Goal: Information Seeking & Learning: Compare options

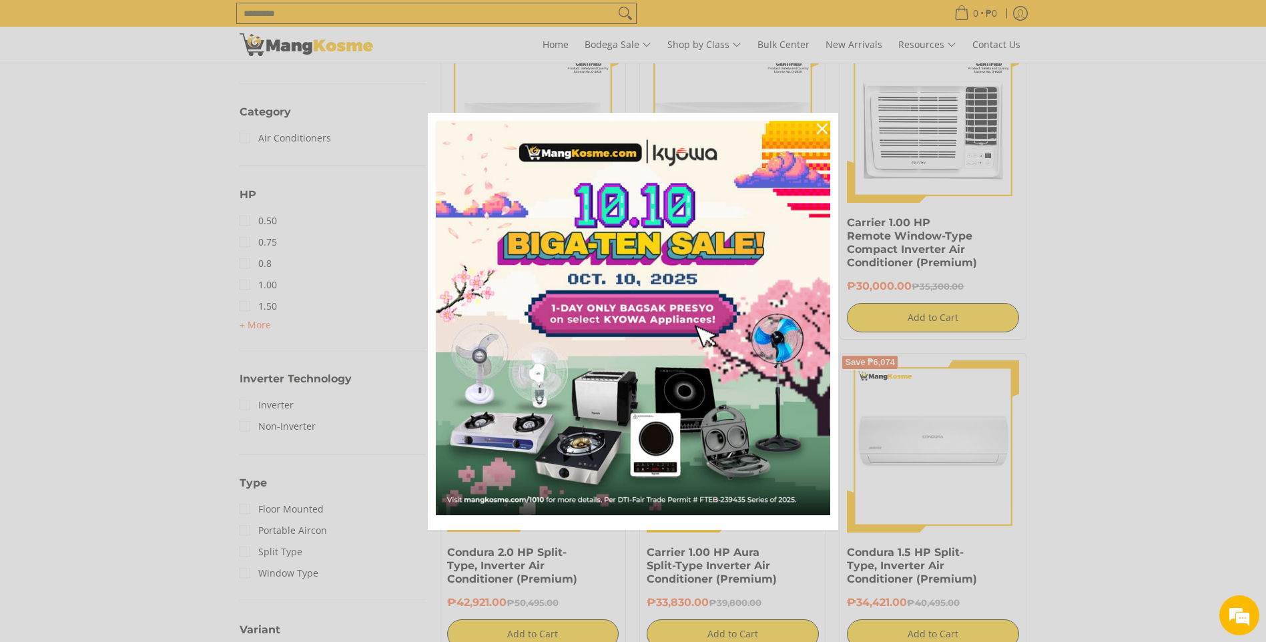
scroll to position [601, 0]
click at [819, 129] on icon "close icon" at bounding box center [822, 128] width 11 height 11
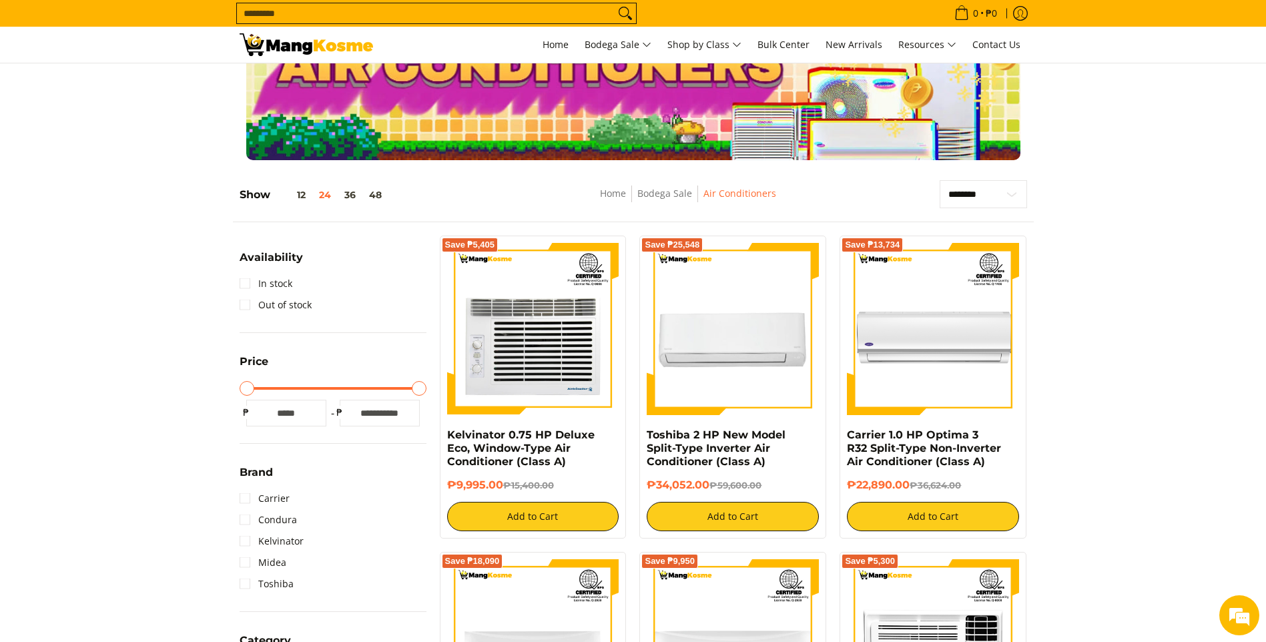
scroll to position [0, 0]
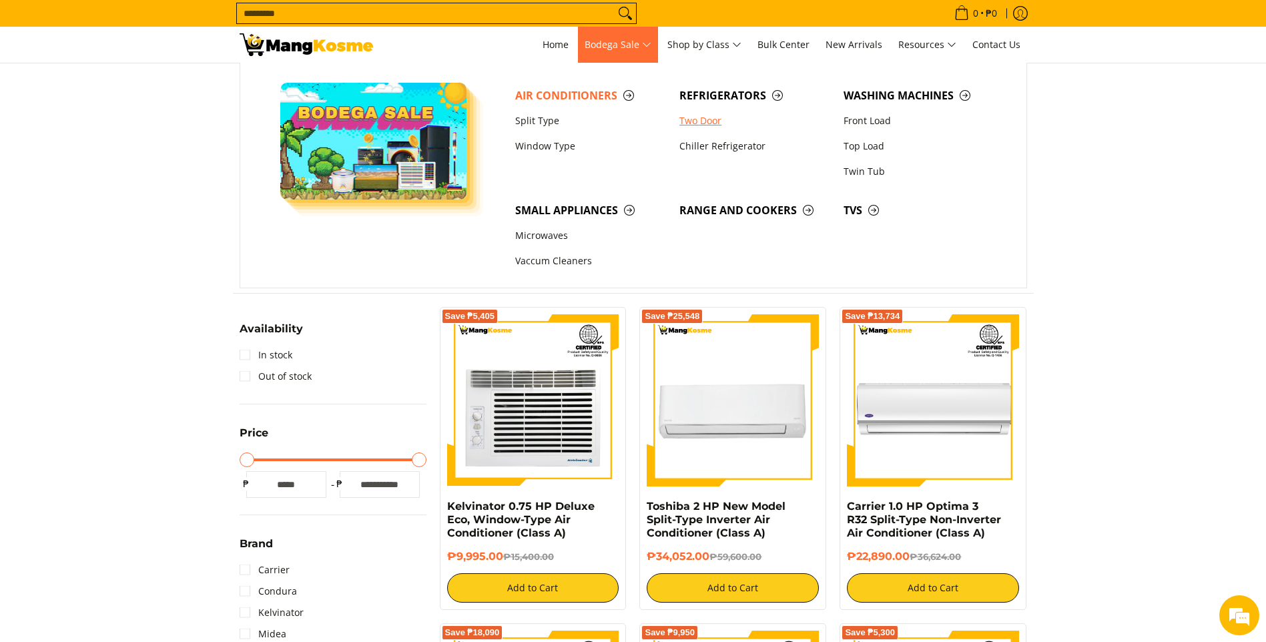
click at [712, 117] on link "Two Door" at bounding box center [755, 120] width 164 height 25
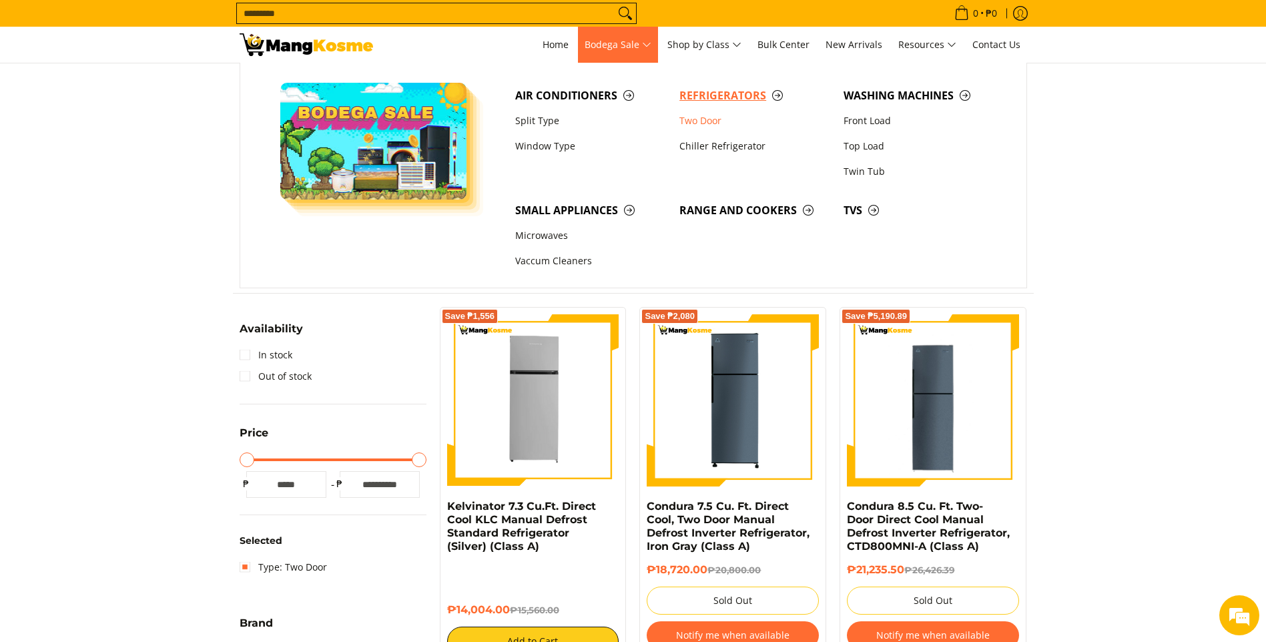
click at [779, 92] on span "Refrigerators" at bounding box center [754, 95] width 151 height 17
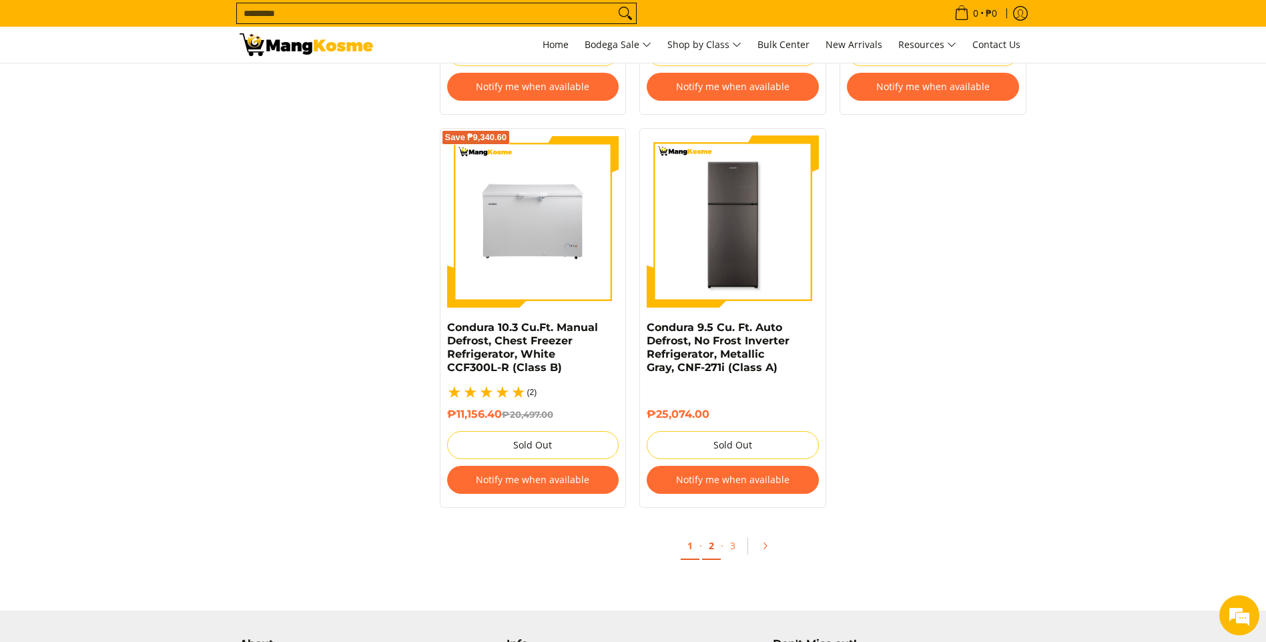
click at [712, 533] on link "2" at bounding box center [711, 546] width 19 height 27
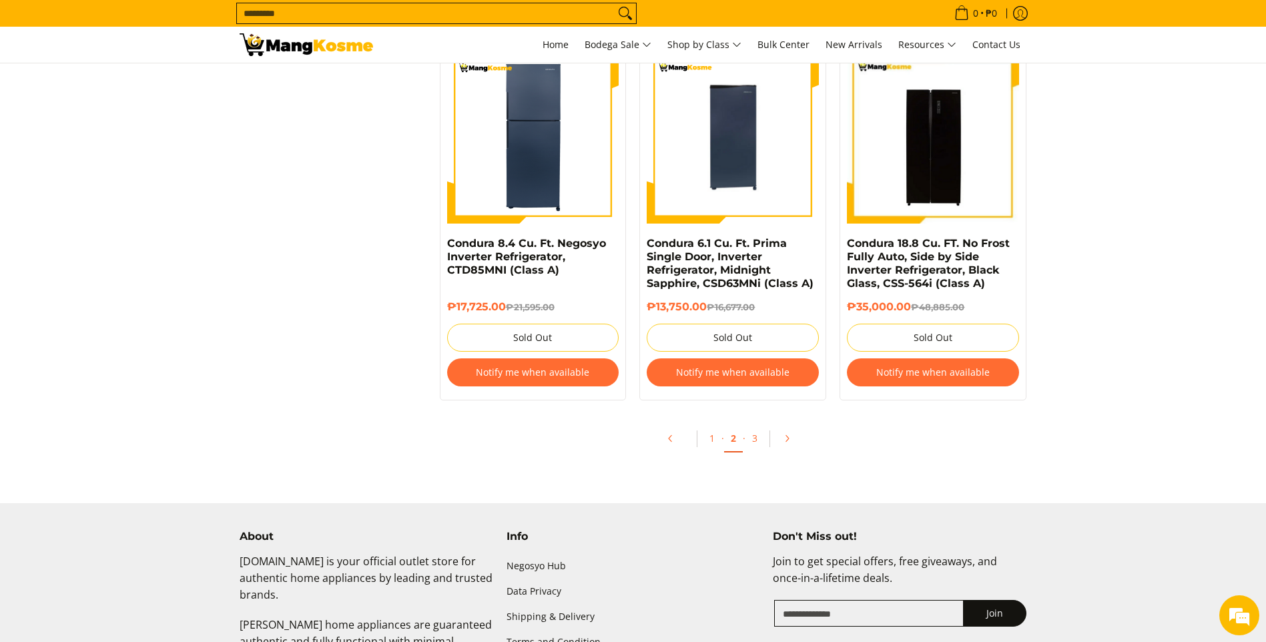
scroll to position [2843, 0]
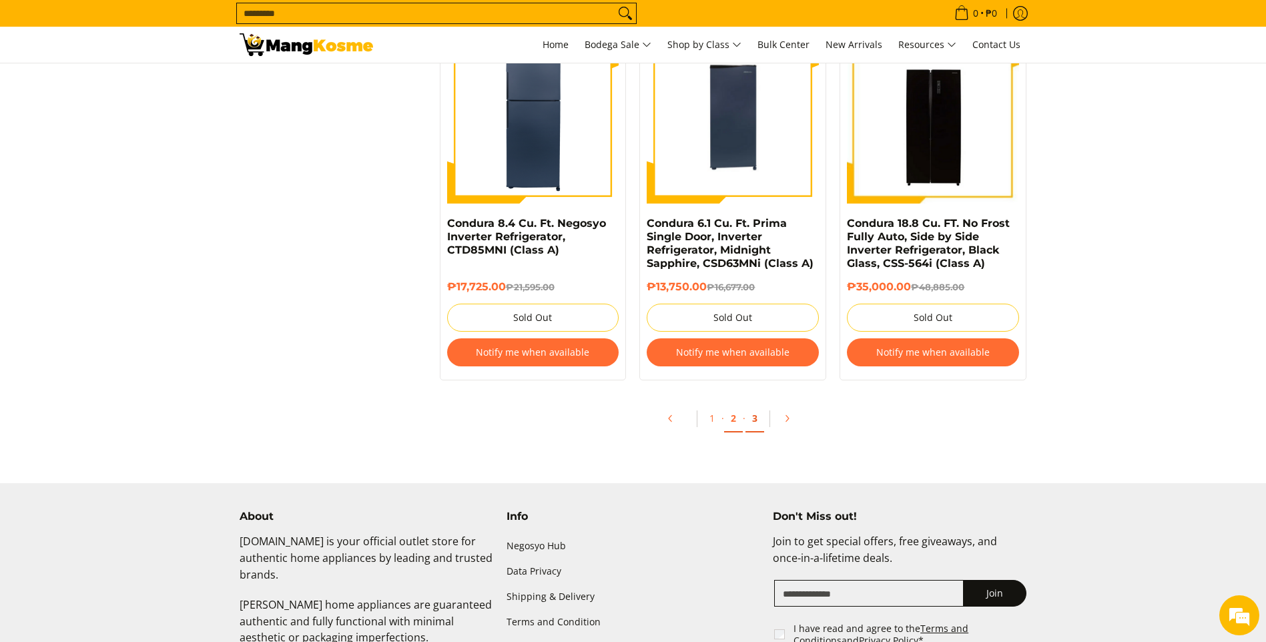
click at [749, 422] on link "3" at bounding box center [754, 418] width 19 height 27
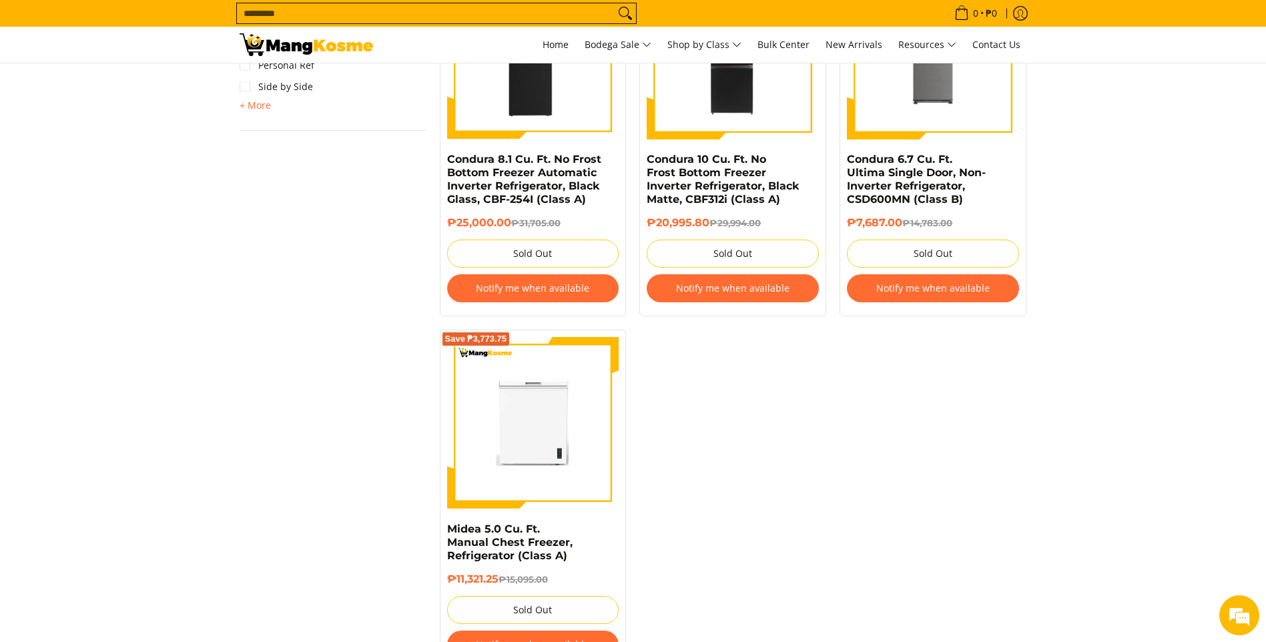
scroll to position [1094, 0]
